Goal: Check status: Check status

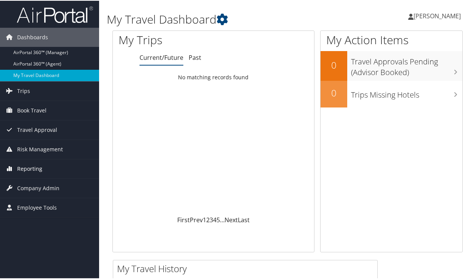
click at [35, 170] on span "Reporting" at bounding box center [29, 168] width 25 height 19
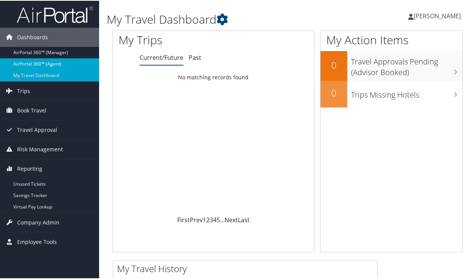
click at [33, 62] on link "AirPortal 360™ (Agent)" at bounding box center [49, 63] width 99 height 11
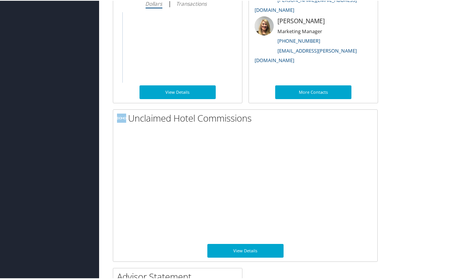
scroll to position [453, 0]
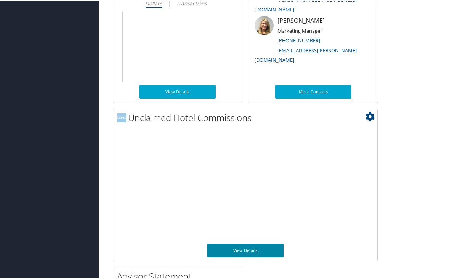
click at [241, 247] on link "View Details" at bounding box center [245, 250] width 76 height 14
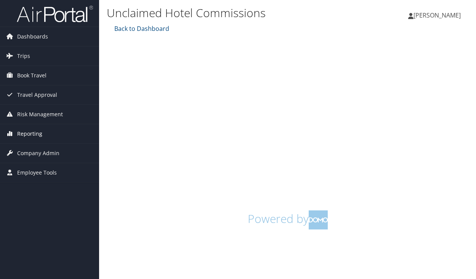
click at [28, 134] on span "Reporting" at bounding box center [29, 133] width 25 height 19
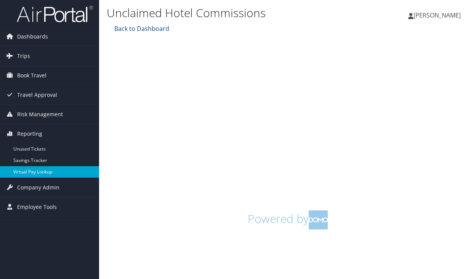
click at [31, 174] on link "Virtual Pay Lookup" at bounding box center [49, 171] width 99 height 11
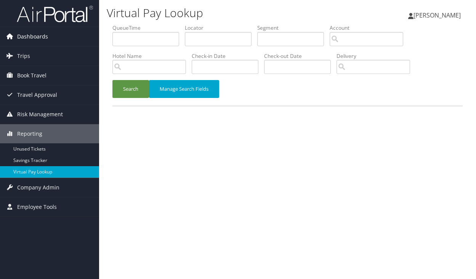
click at [26, 37] on span "Dashboards" at bounding box center [32, 36] width 31 height 19
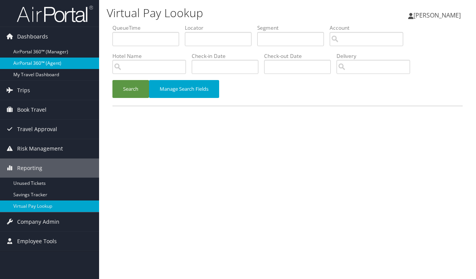
click at [32, 64] on link "AirPortal 360™ (Agent)" at bounding box center [49, 63] width 99 height 11
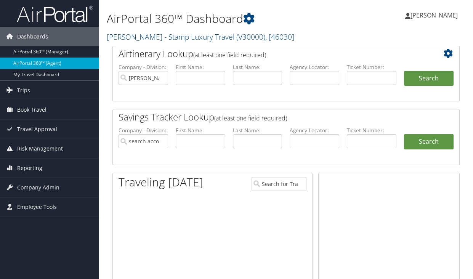
type input "Devra Shutan - Stamp Luxury Travel"
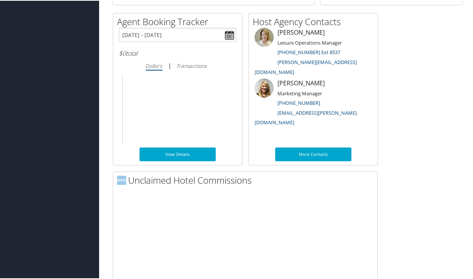
scroll to position [392, 0]
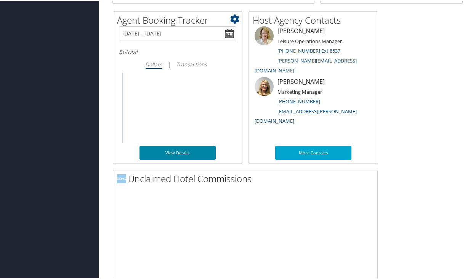
click at [179, 151] on link "View Details" at bounding box center [178, 152] width 76 height 14
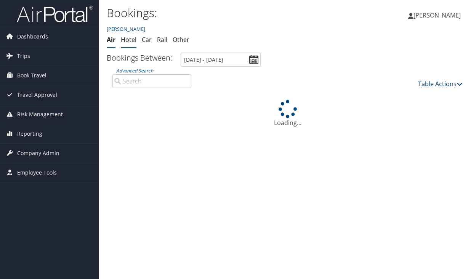
click at [128, 39] on link "Hotel" at bounding box center [129, 39] width 16 height 8
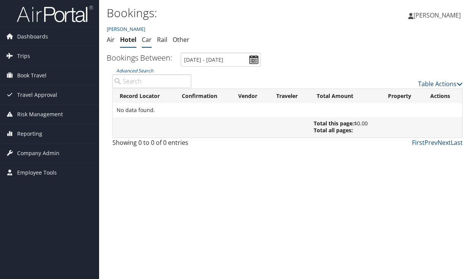
click at [148, 40] on link "Car" at bounding box center [147, 39] width 10 height 8
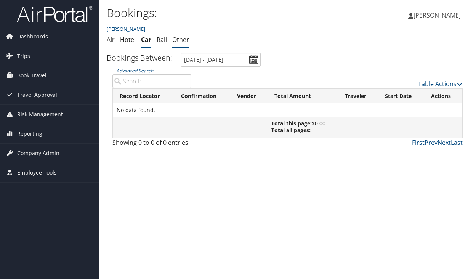
click at [182, 40] on link "Other" at bounding box center [180, 39] width 17 height 8
